Goal: Task Accomplishment & Management: Manage account settings

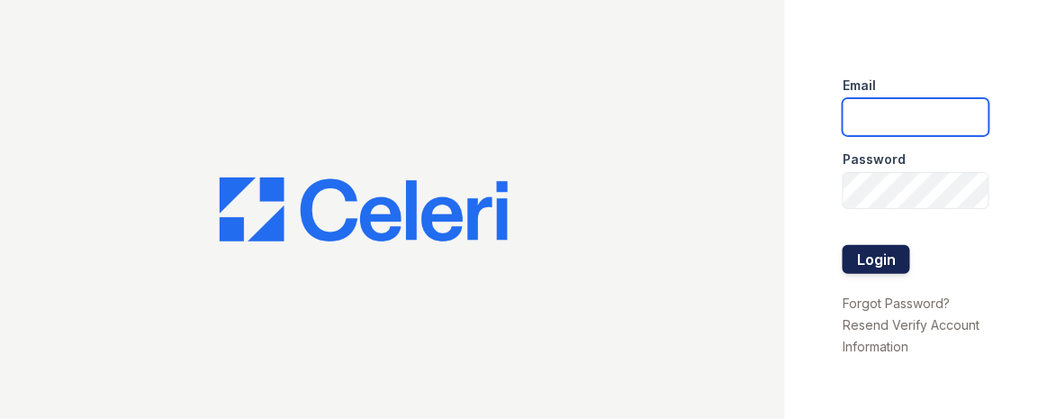
type input "[EMAIL_ADDRESS][DOMAIN_NAME]"
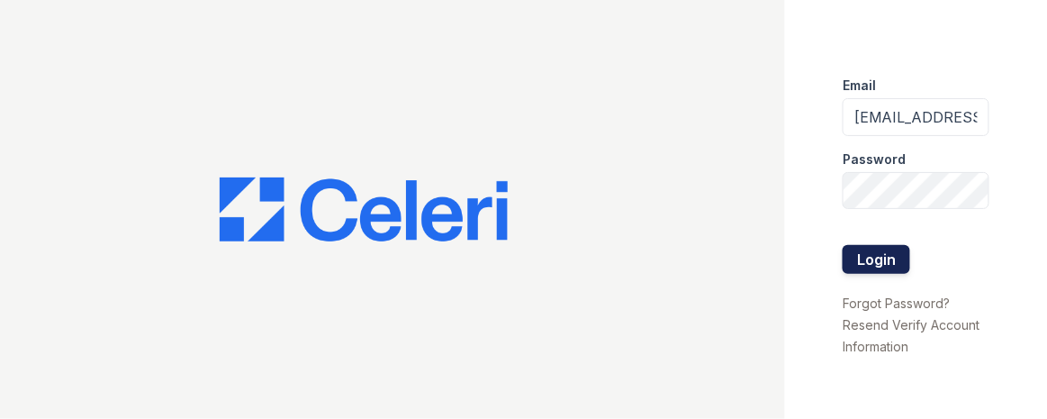
click at [868, 248] on button "Login" at bounding box center [877, 259] width 68 height 29
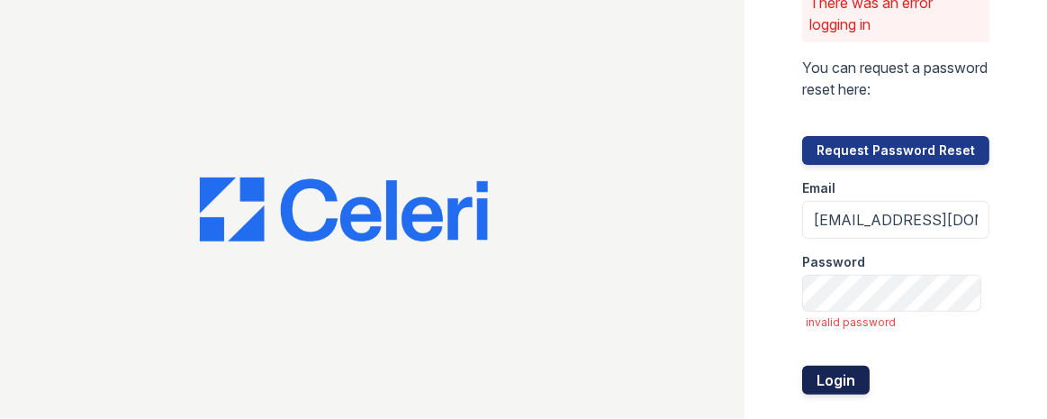
click at [822, 379] on button "Login" at bounding box center [836, 379] width 68 height 29
click at [802, 365] on button "Login" at bounding box center [836, 379] width 68 height 29
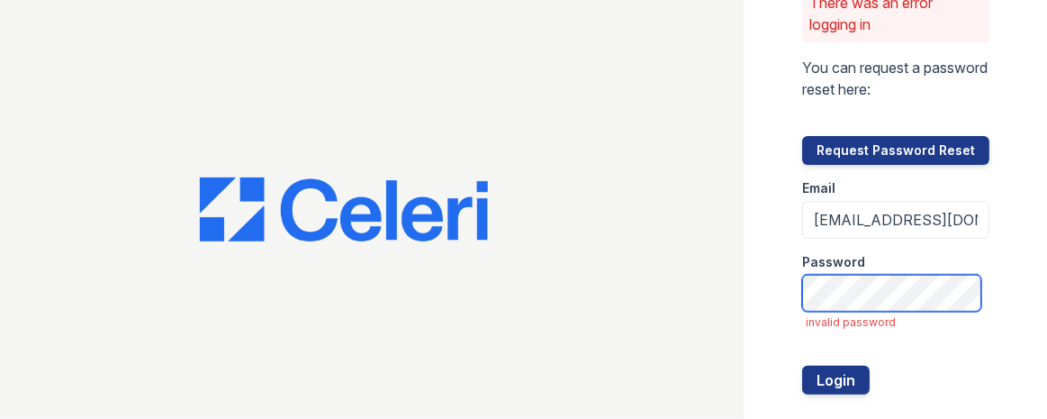
click at [802, 365] on button "Login" at bounding box center [836, 379] width 68 height 29
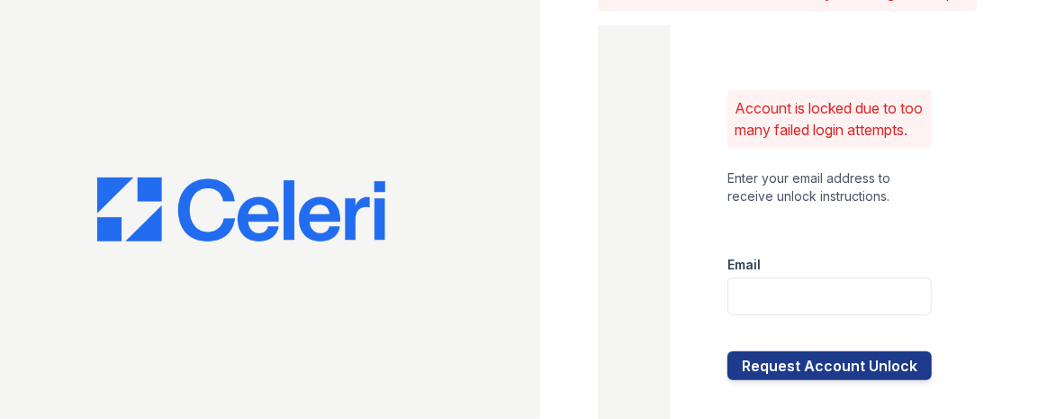
scroll to position [9, 0]
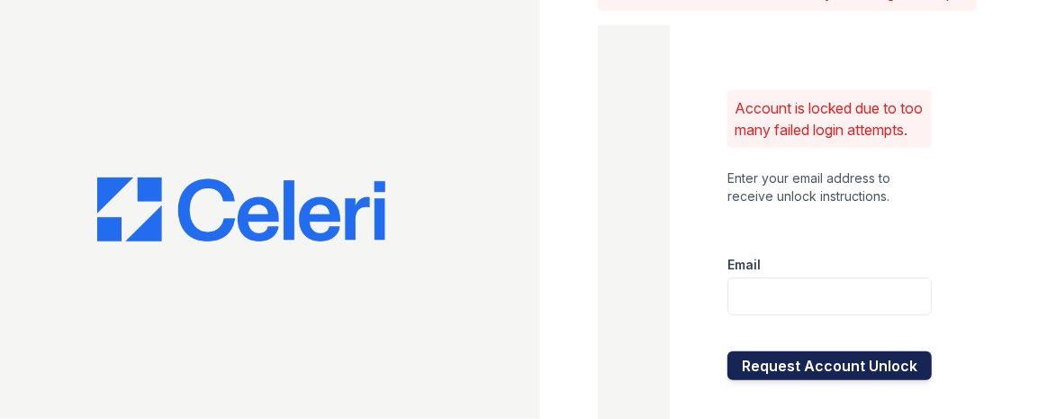
click at [786, 351] on button "Request Account Unlock" at bounding box center [829, 365] width 204 height 29
